Goal: Task Accomplishment & Management: Manage account settings

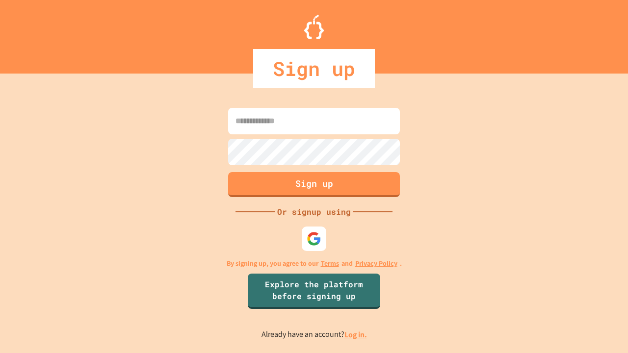
click at [356, 335] on link "Log in." at bounding box center [356, 335] width 23 height 10
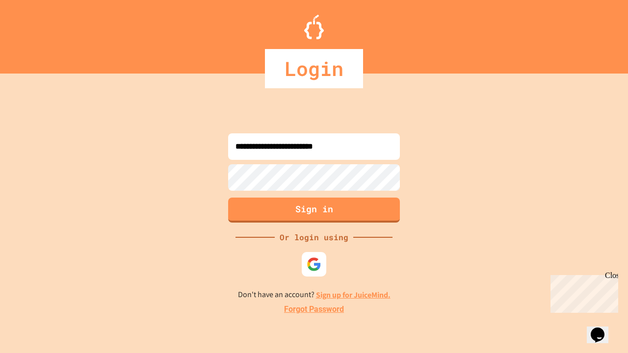
type input "**********"
